Goal: Information Seeking & Learning: Learn about a topic

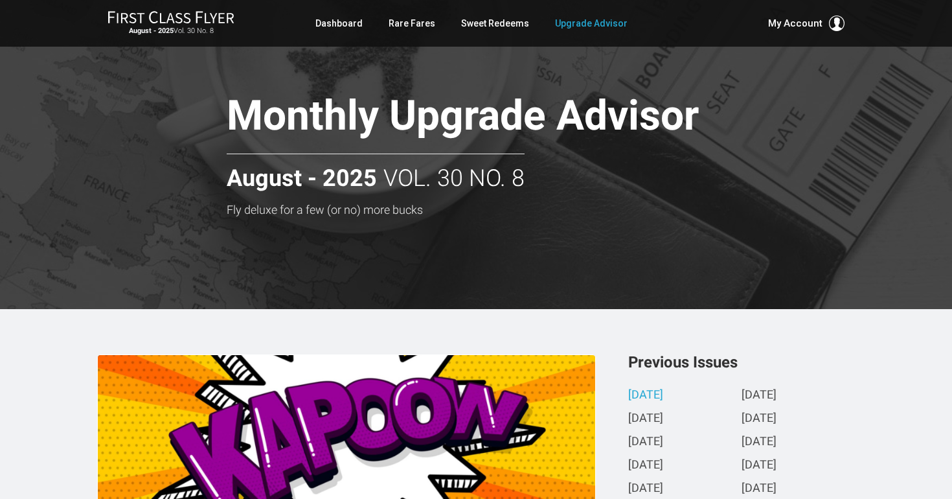
click at [650, 395] on link "[DATE]" at bounding box center [645, 396] width 35 height 14
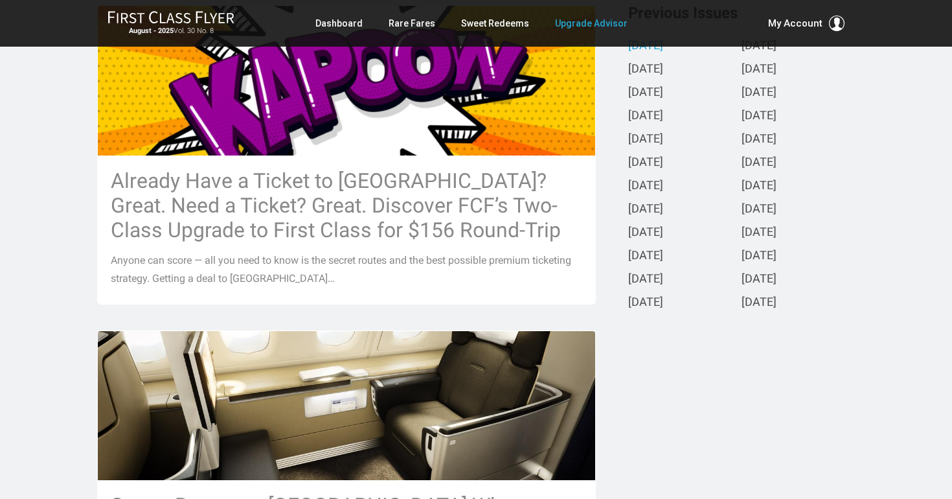
scroll to position [350, 0]
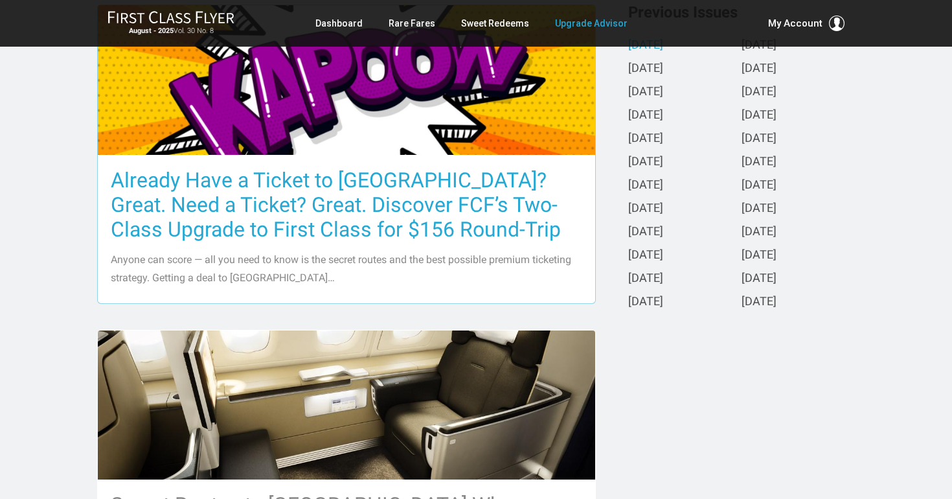
click at [355, 231] on h3 "Already Have a Ticket to [GEOGRAPHIC_DATA]? Great. Need a Ticket? Great. Discov…" at bounding box center [347, 205] width 472 height 74
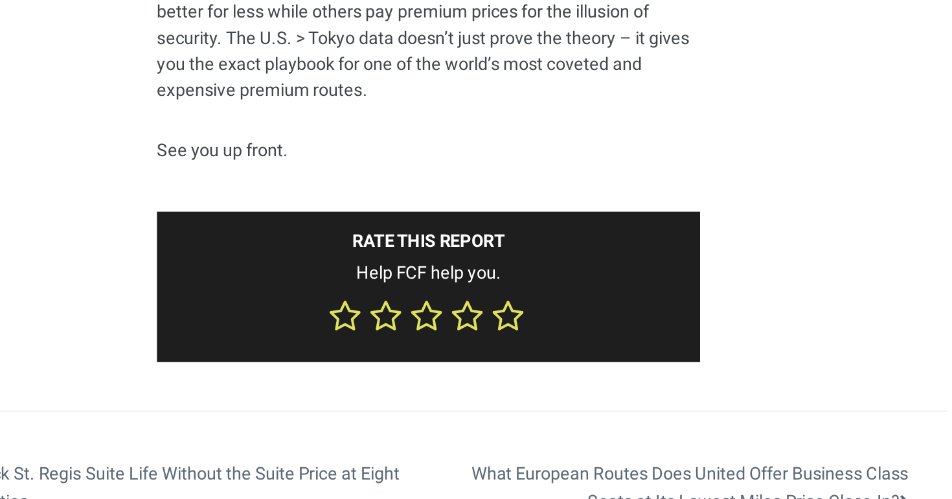
scroll to position [8346, 0]
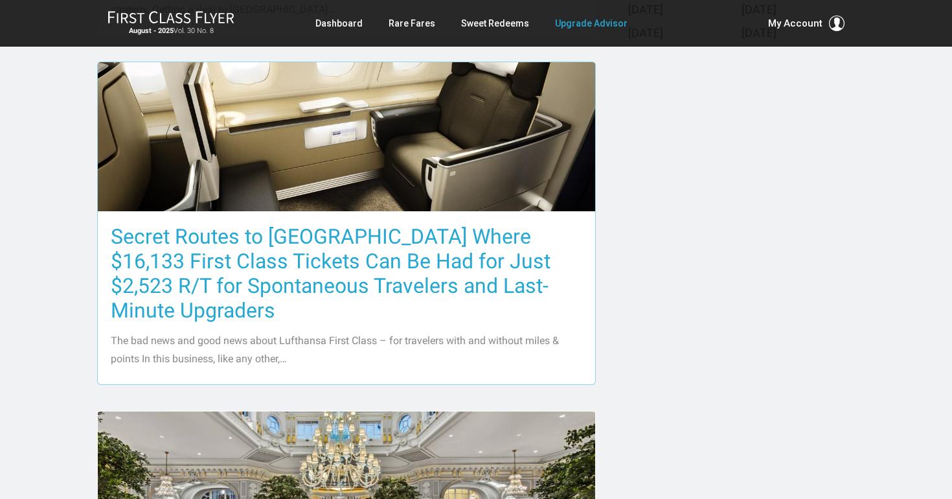
scroll to position [620, 0]
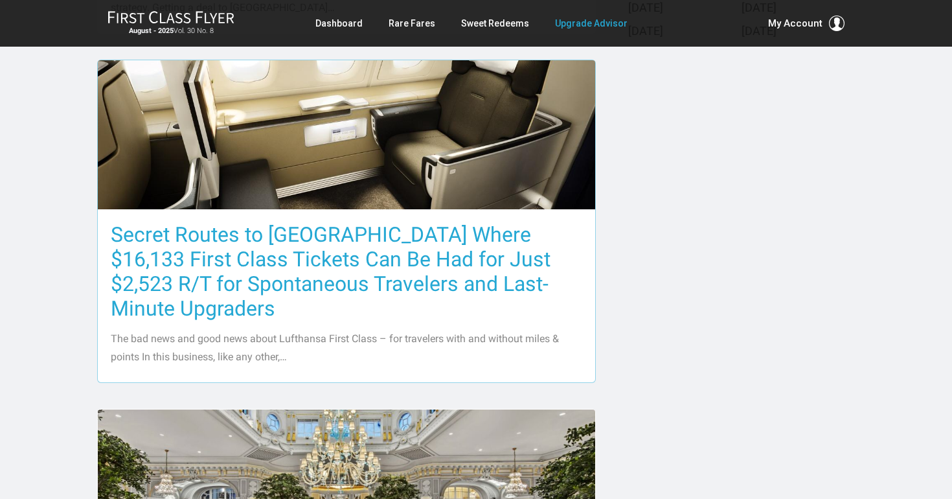
click at [236, 262] on h3 "Secret Routes to [GEOGRAPHIC_DATA] Where $16,133 First Class Tickets Can Be Had…" at bounding box center [347, 271] width 472 height 98
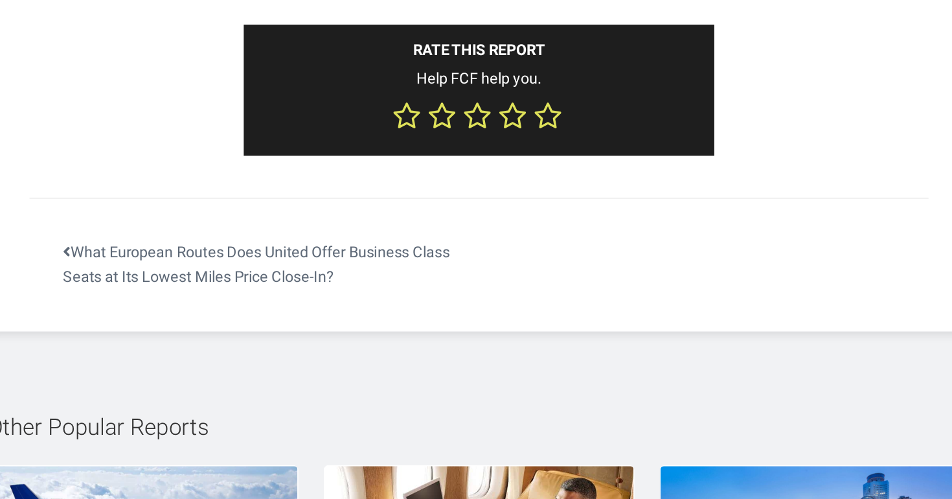
scroll to position [6222, 0]
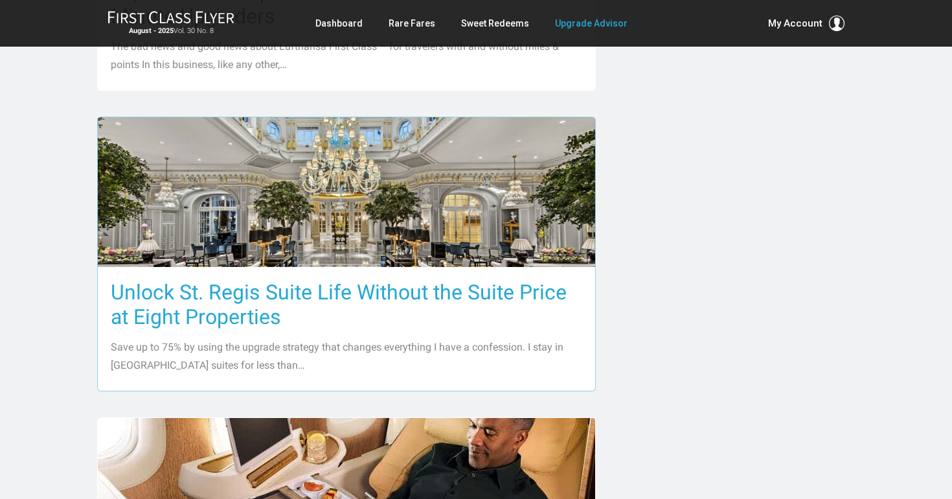
scroll to position [913, 0]
click at [227, 297] on h3 "Unlock St. Regis Suite Life Without the Suite Price at Eight Properties" at bounding box center [347, 303] width 472 height 49
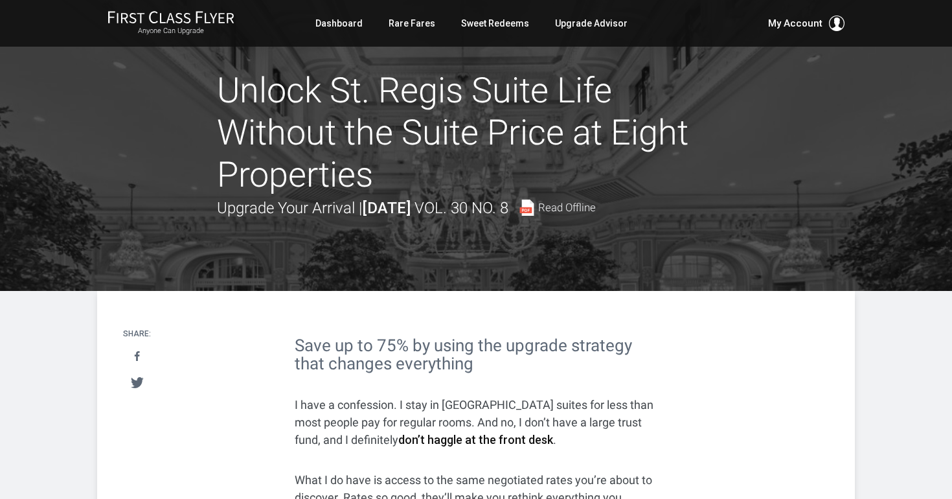
drag, startPoint x: 232, startPoint y: 310, endPoint x: 235, endPoint y: 323, distance: 12.6
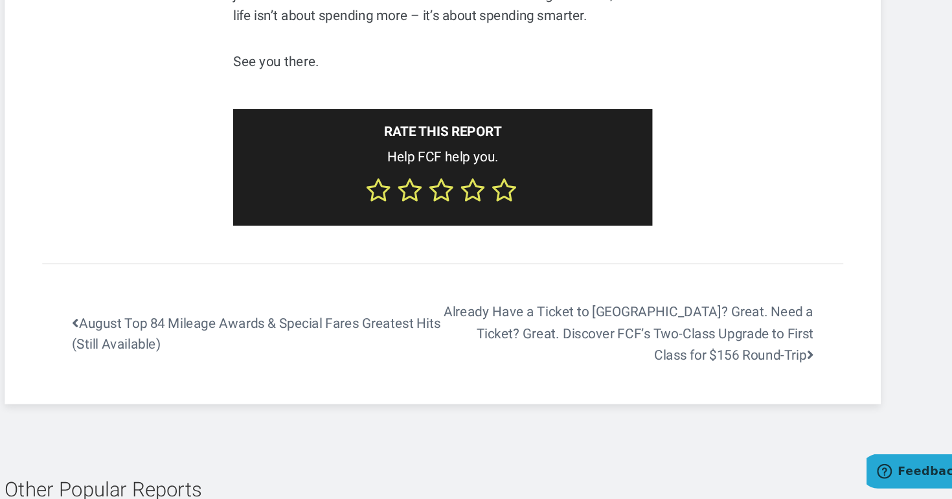
scroll to position [5162, 0]
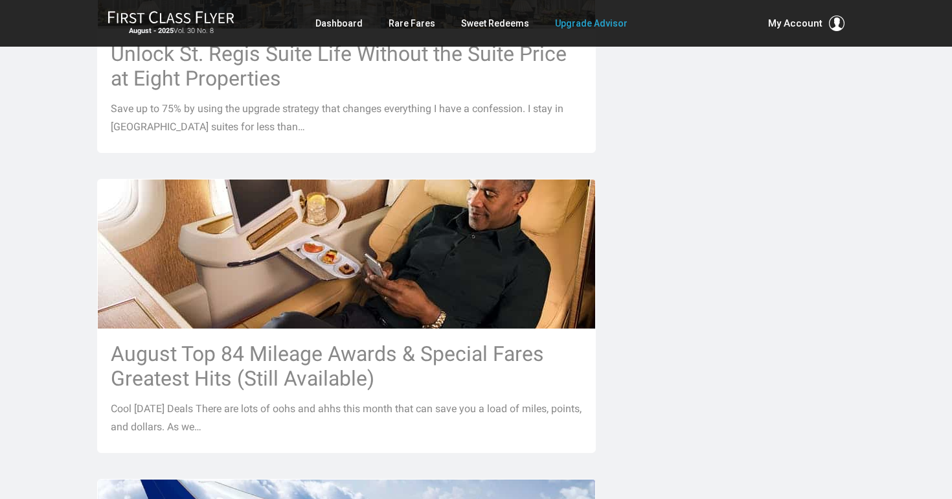
scroll to position [1156, 0]
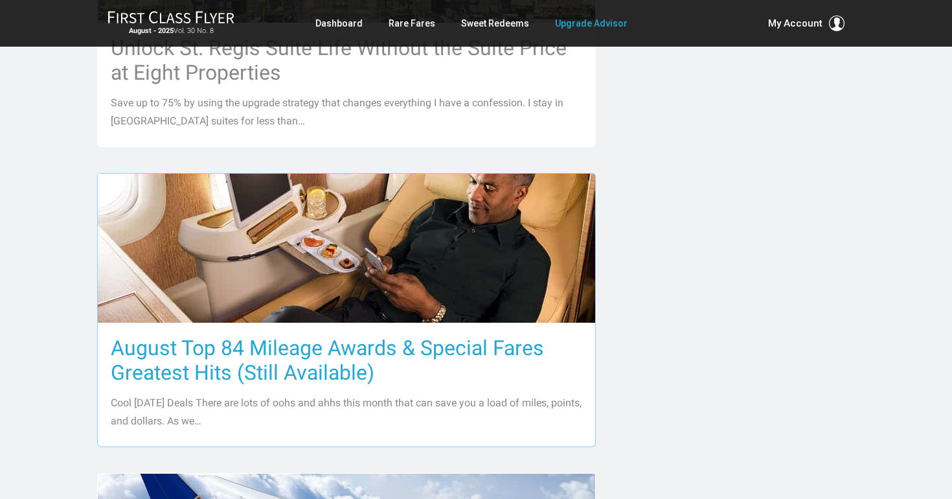
click at [349, 350] on h3 "August Top 84 Mileage Awards & Special Fares Greatest Hits (Still Available)" at bounding box center [347, 360] width 472 height 49
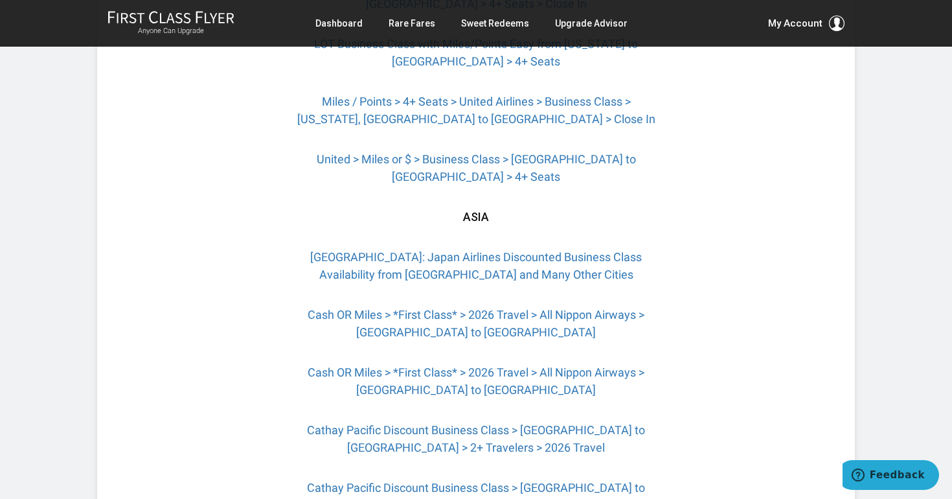
scroll to position [2123, 0]
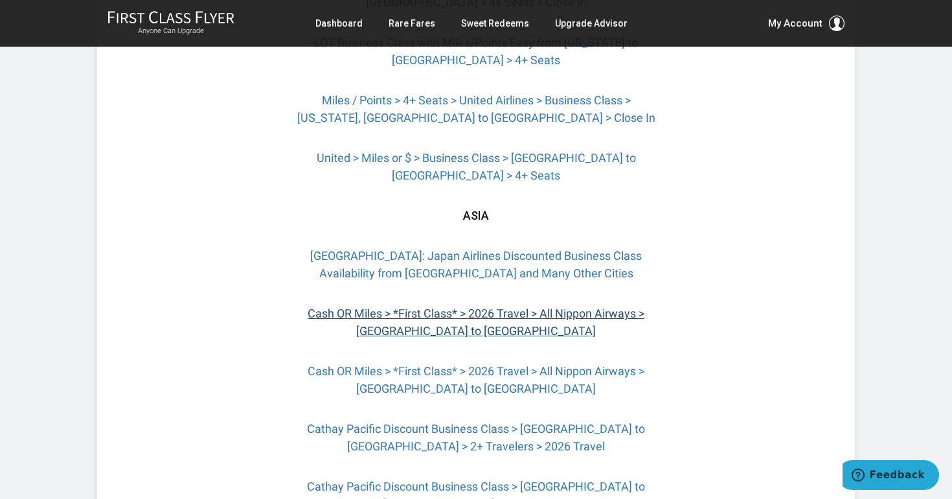
click at [457, 306] on link "Cash OR Miles > *First Class* > 2026 Travel > All Nippon Airways > San Francisc…" at bounding box center [476, 321] width 337 height 31
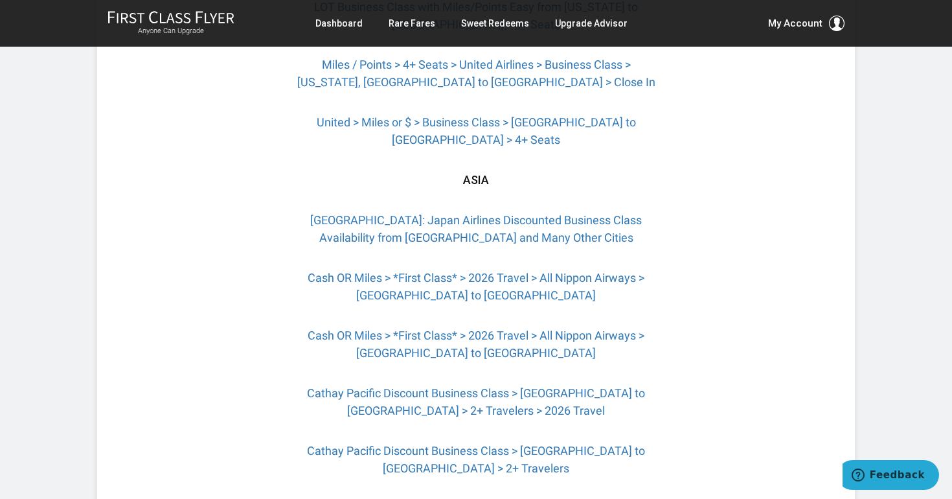
scroll to position [2167, 0]
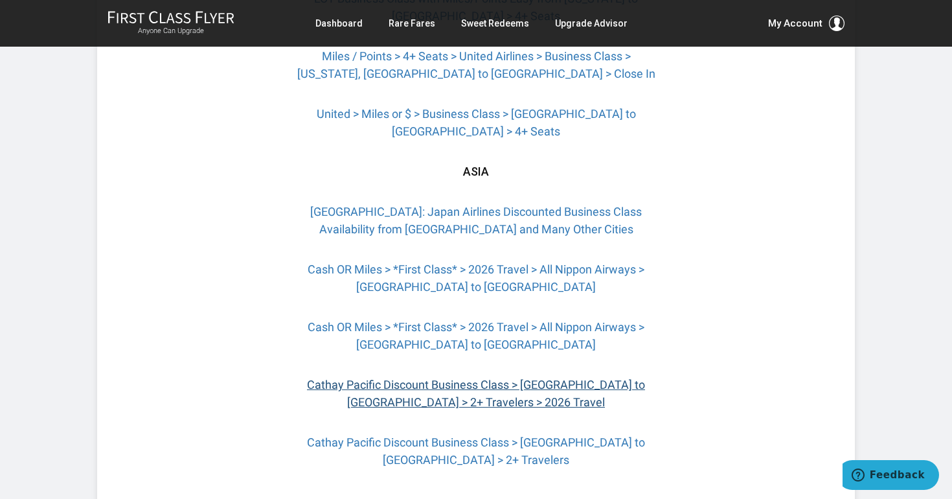
click at [444, 378] on link "Cathay Pacific Discount Business Class > Boston to Hong Kong > 2+ Travelers > 2…" at bounding box center [476, 393] width 338 height 31
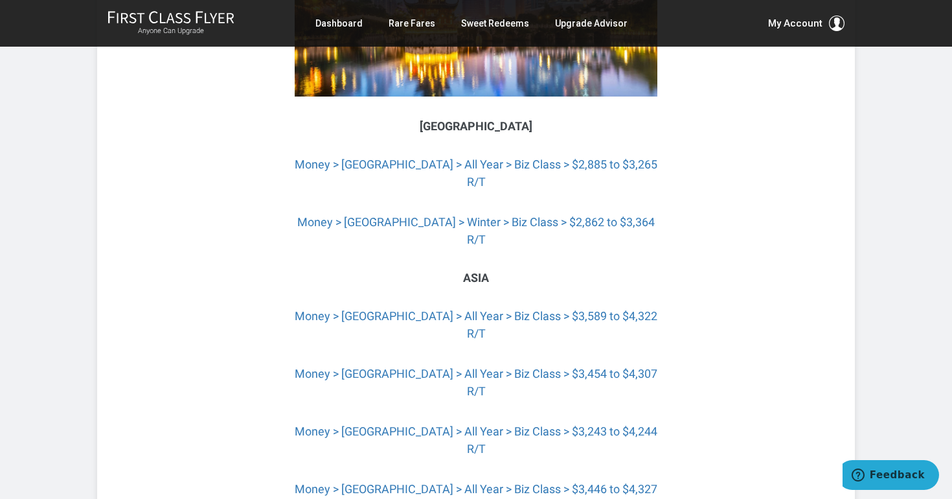
scroll to position [2821, 0]
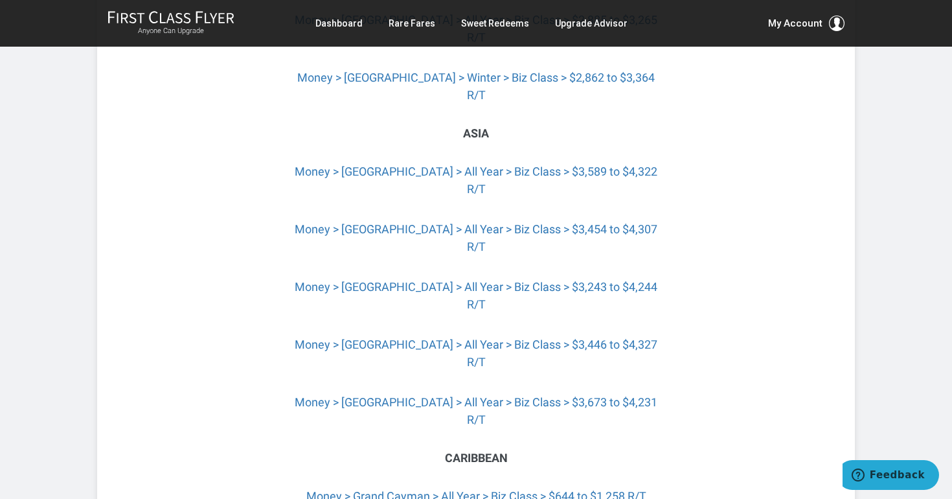
scroll to position [3070, 0]
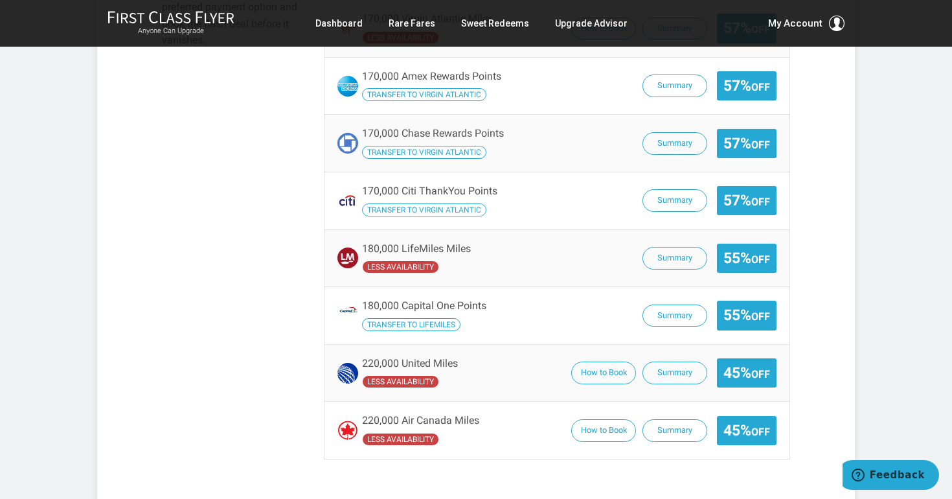
scroll to position [1007, 0]
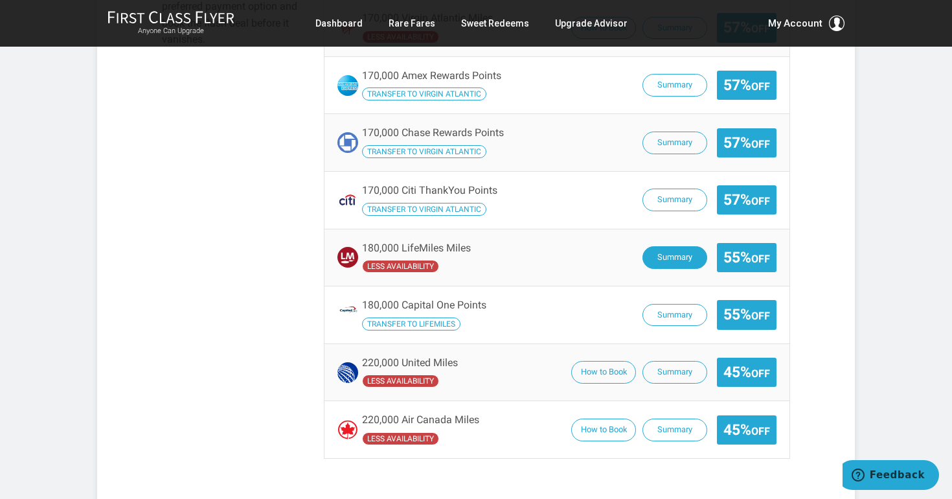
click at [674, 246] on button "Summary" at bounding box center [675, 257] width 65 height 23
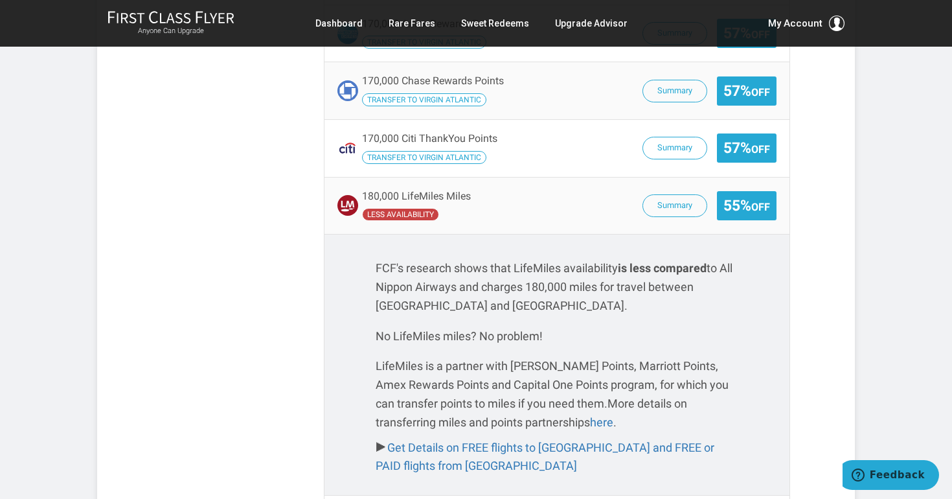
scroll to position [961, 0]
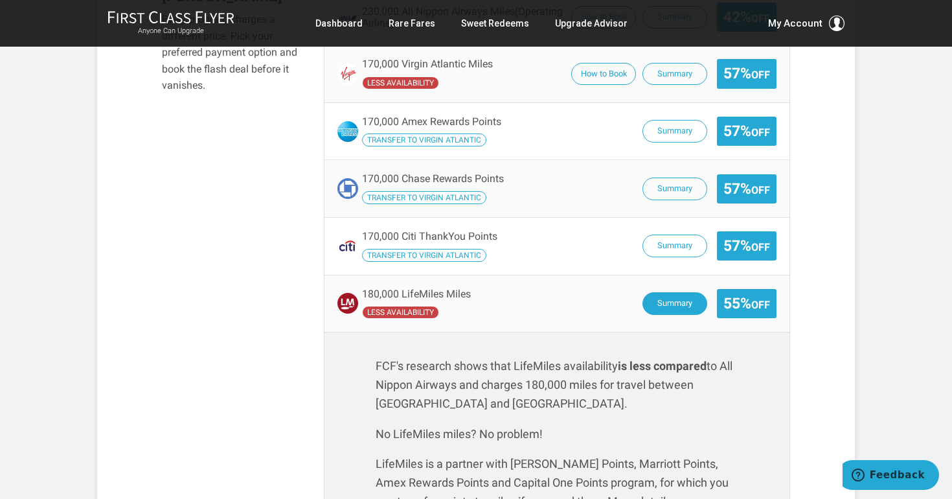
click at [687, 292] on button "Summary" at bounding box center [675, 303] width 65 height 23
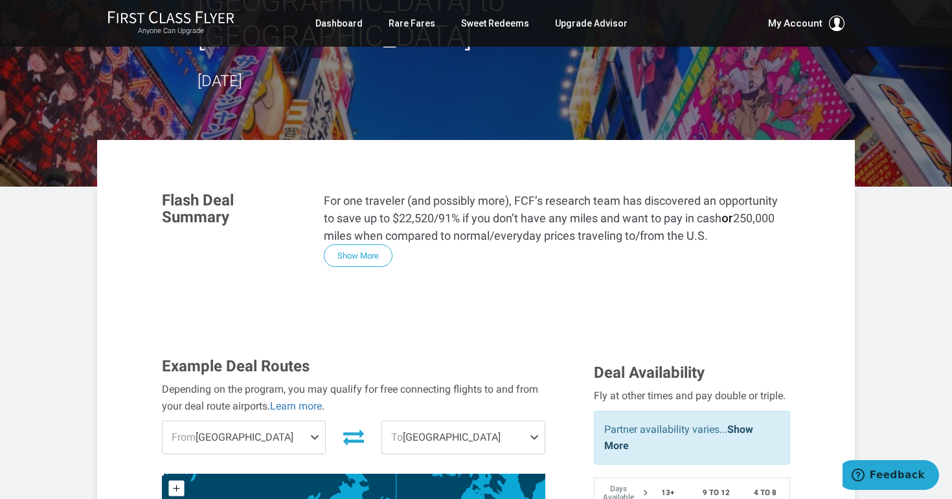
scroll to position [150, 0]
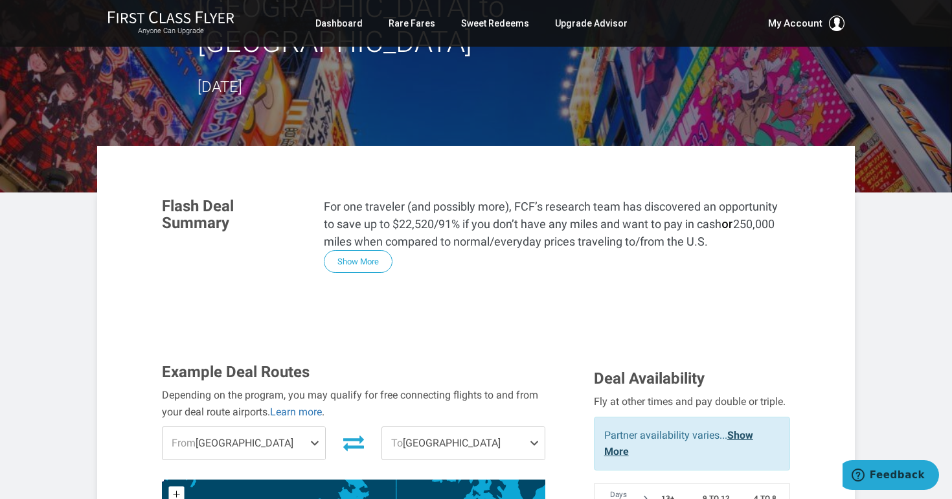
click at [739, 429] on link "Show More" at bounding box center [678, 443] width 149 height 29
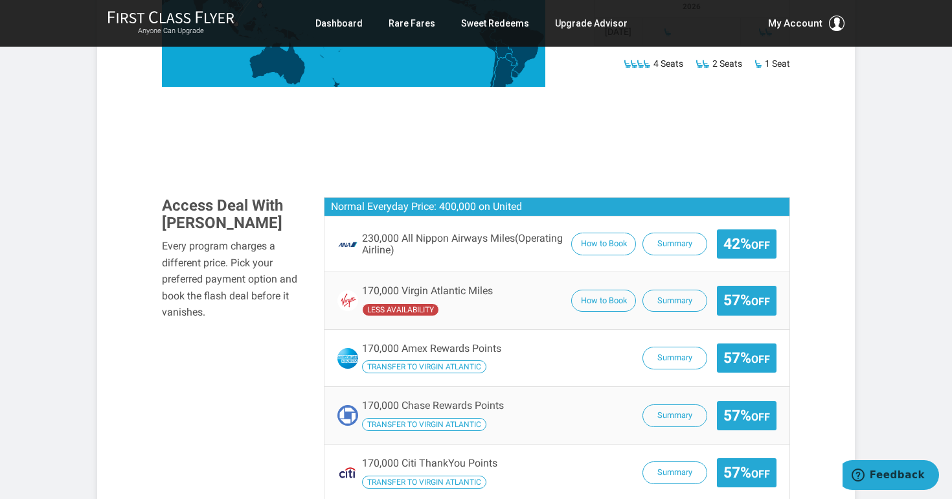
scroll to position [737, 0]
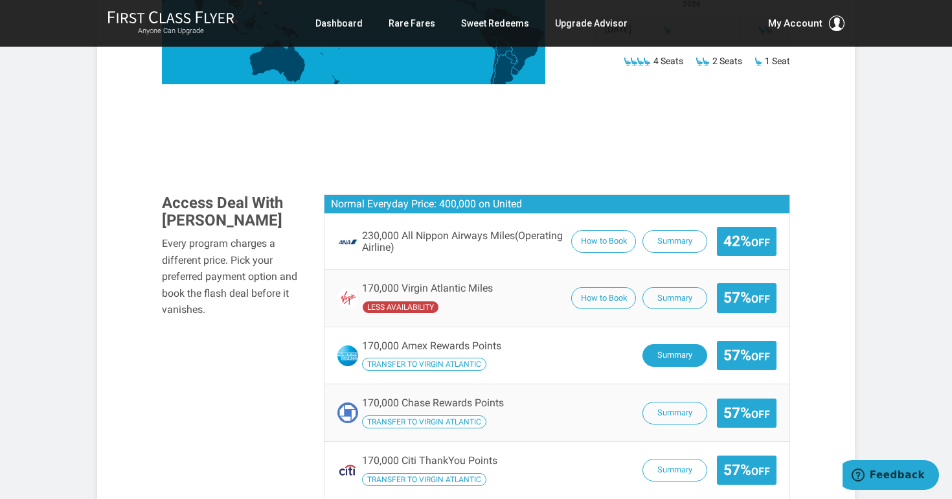
click at [677, 344] on button "Summary" at bounding box center [675, 355] width 65 height 23
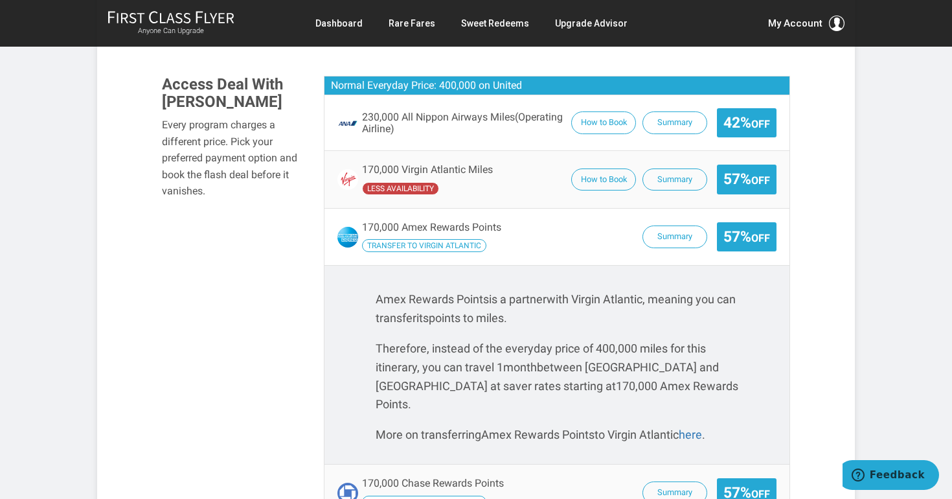
scroll to position [857, 0]
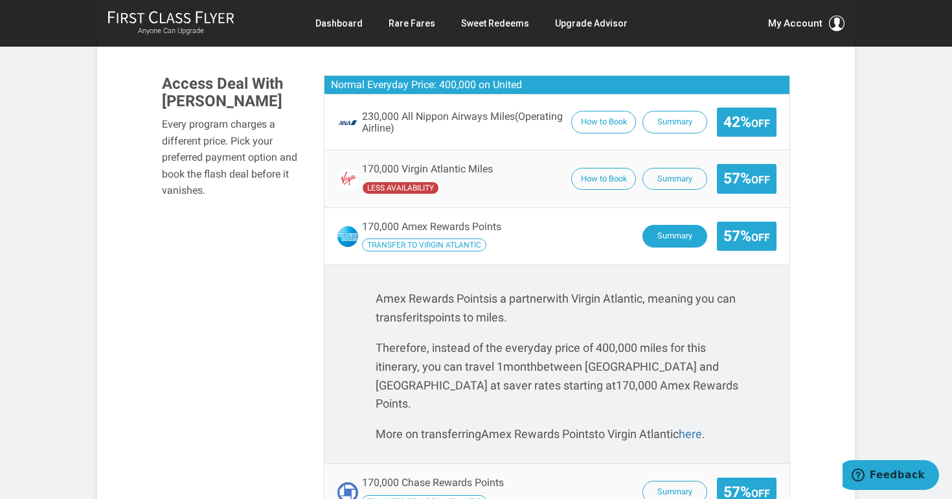
click at [683, 225] on button "Summary" at bounding box center [675, 236] width 65 height 23
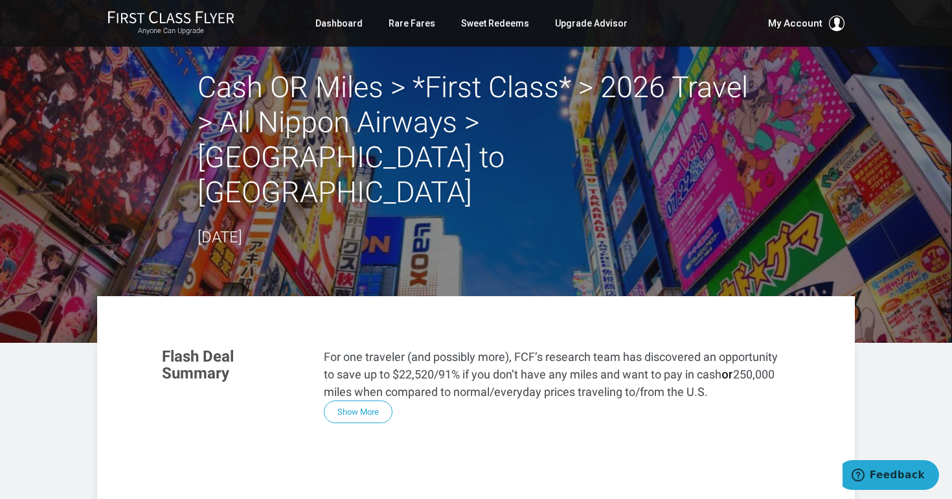
scroll to position [0, 0]
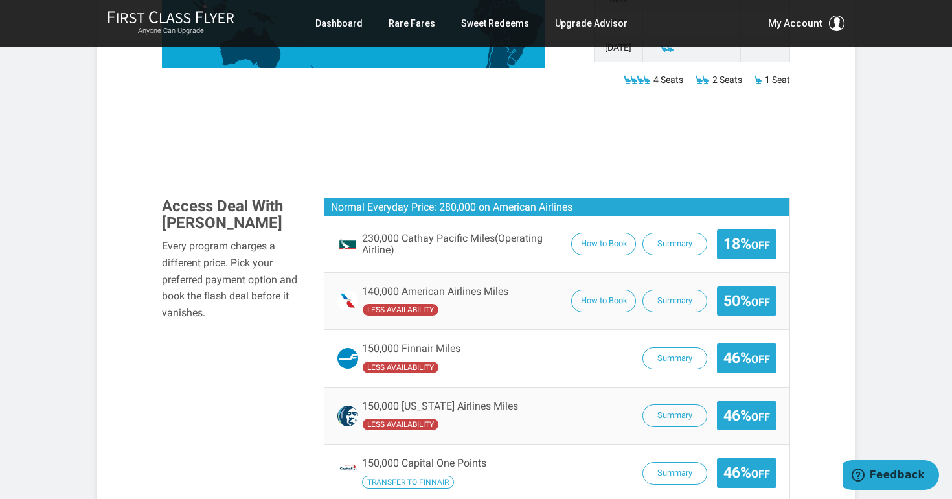
scroll to position [689, 0]
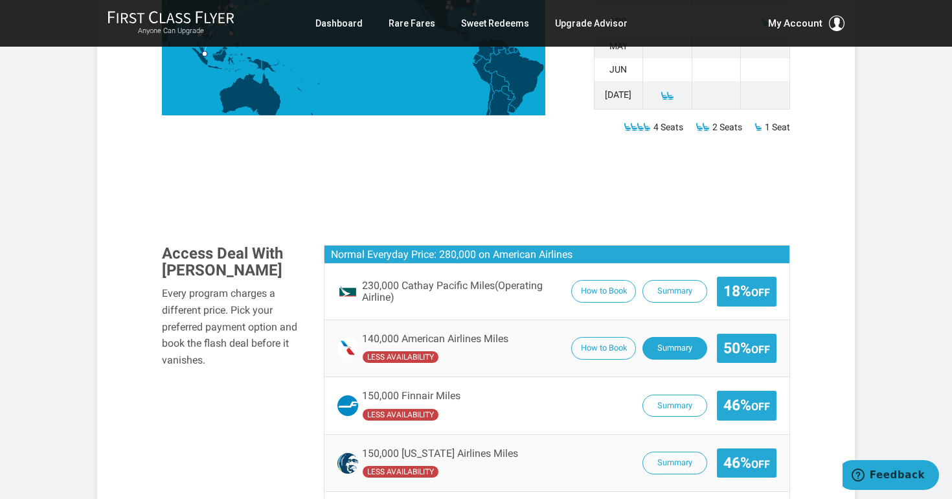
click at [671, 337] on button "Summary" at bounding box center [675, 348] width 65 height 23
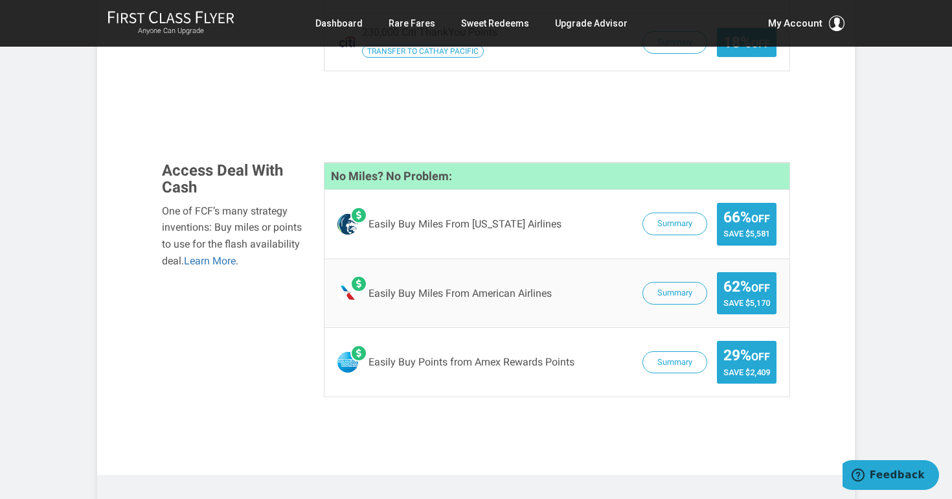
scroll to position [1427, 0]
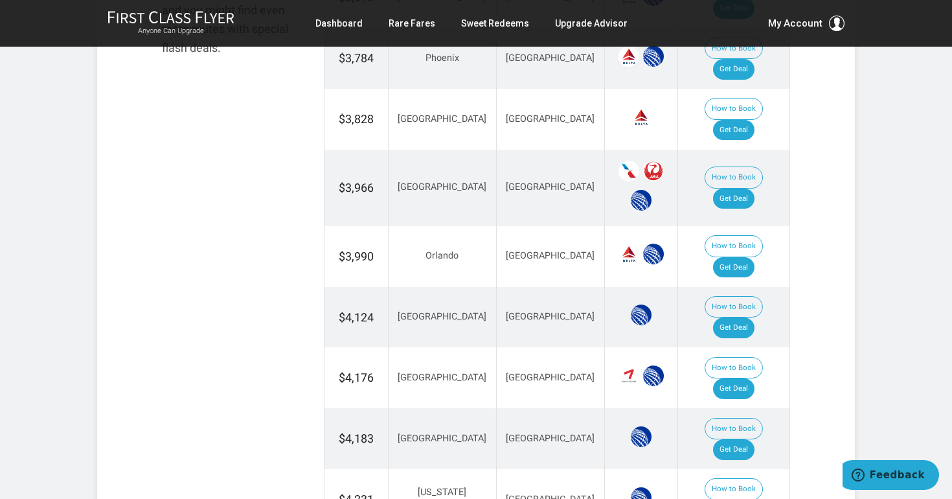
scroll to position [919, 0]
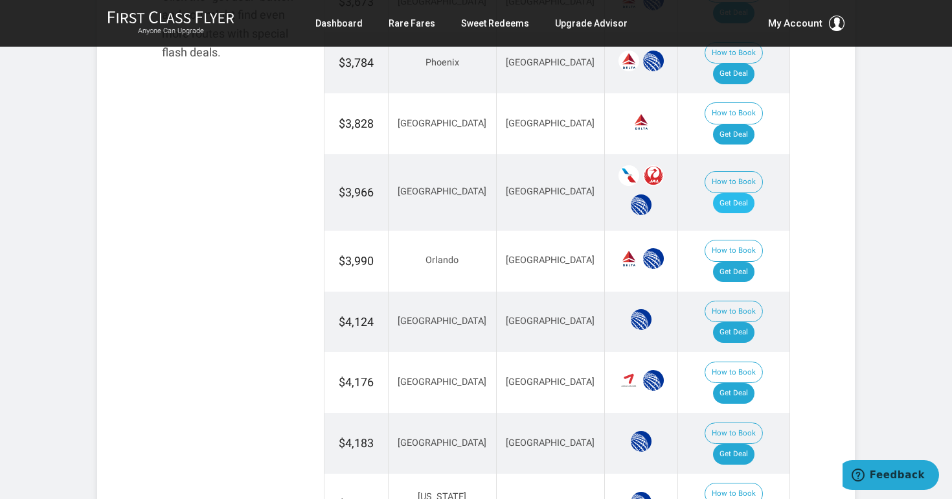
click at [749, 193] on link "Get Deal" at bounding box center [733, 203] width 41 height 21
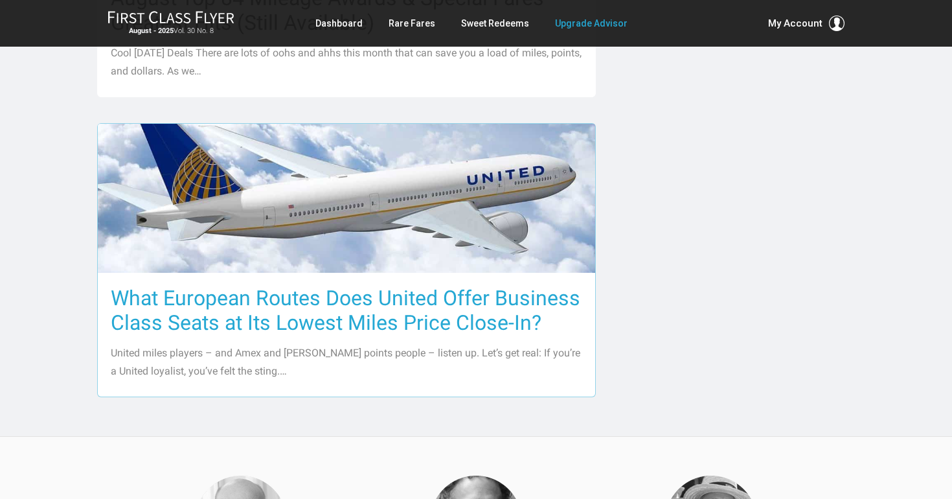
scroll to position [1508, 0]
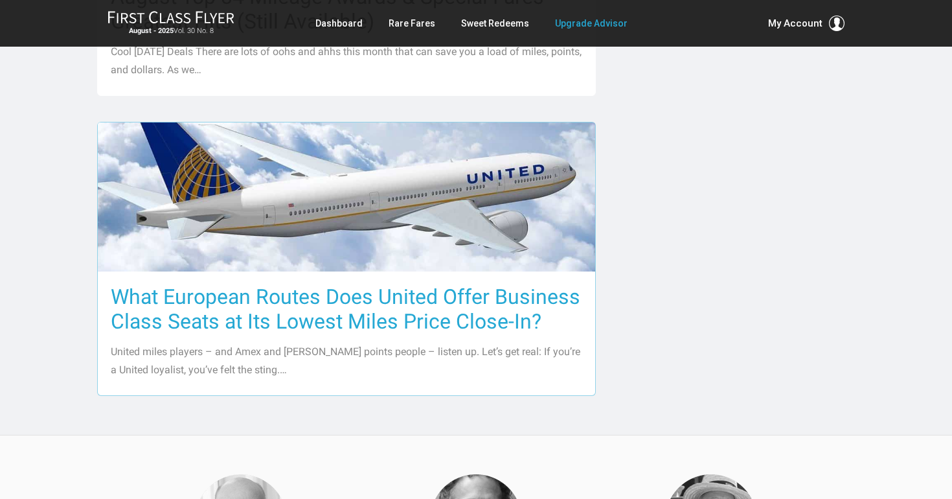
click at [282, 296] on h3 "What European Routes Does United Offer Business Class Seats at Its Lowest Miles…" at bounding box center [347, 308] width 472 height 49
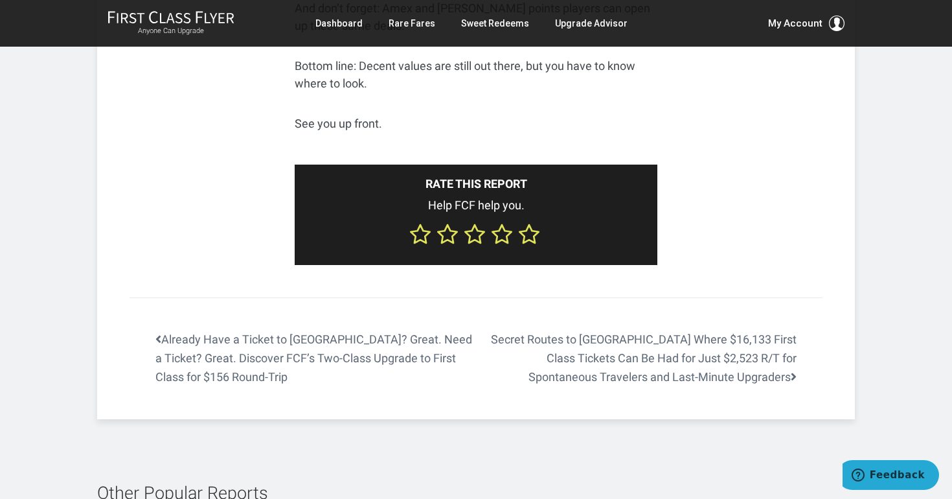
scroll to position [2798, 0]
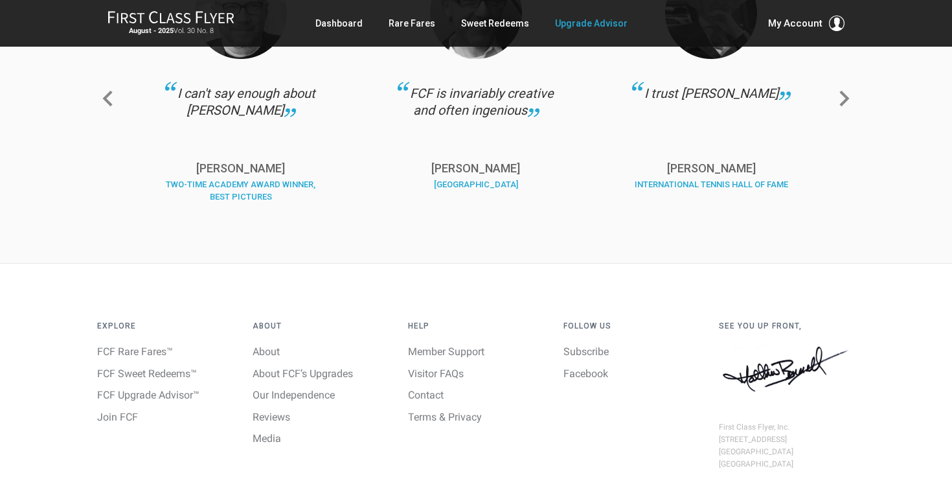
scroll to position [2026, 0]
